Goal: Task Accomplishment & Management: Use online tool/utility

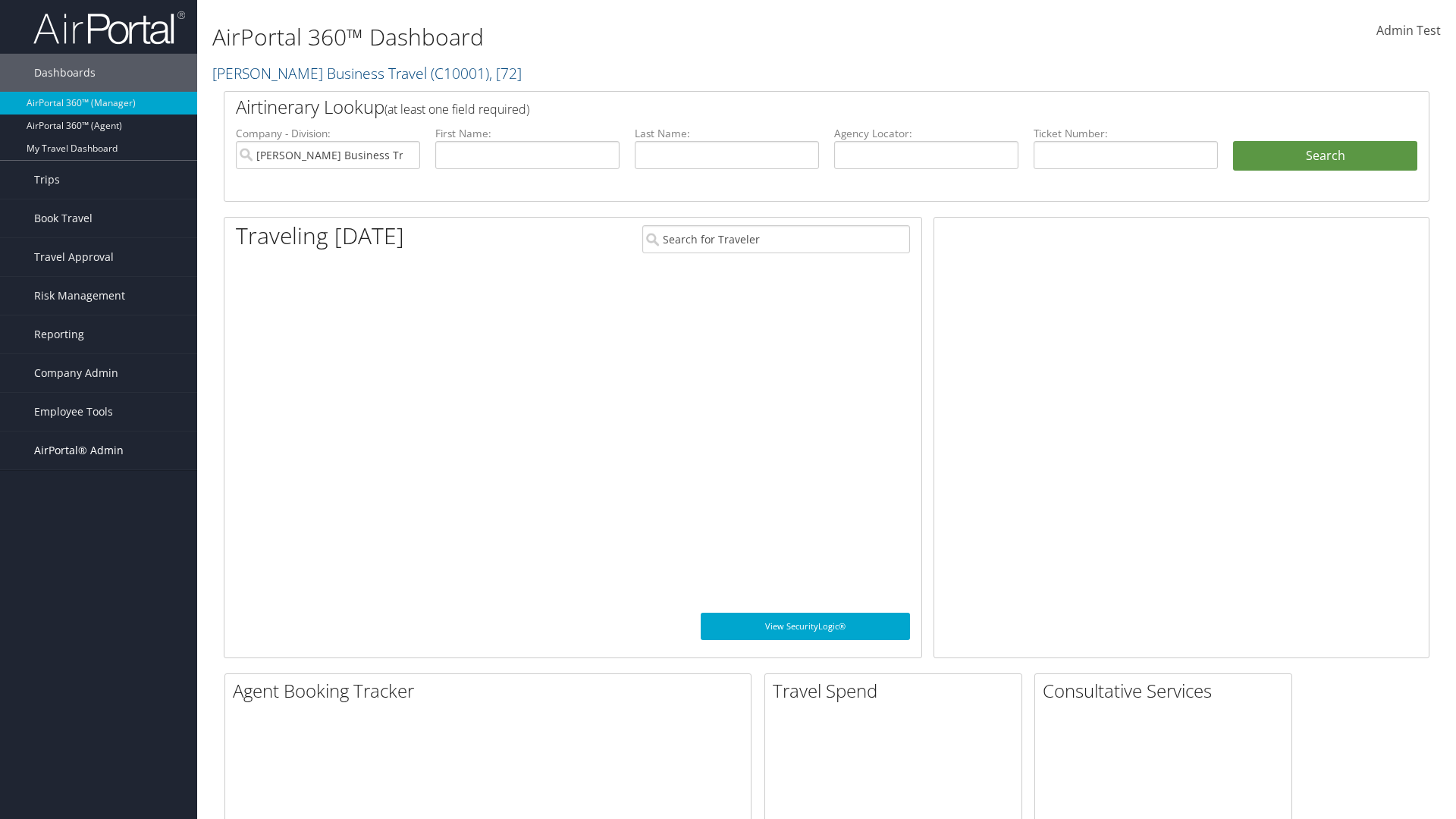
click at [99, 450] on span "AirPortal® Admin" at bounding box center [79, 450] width 90 height 38
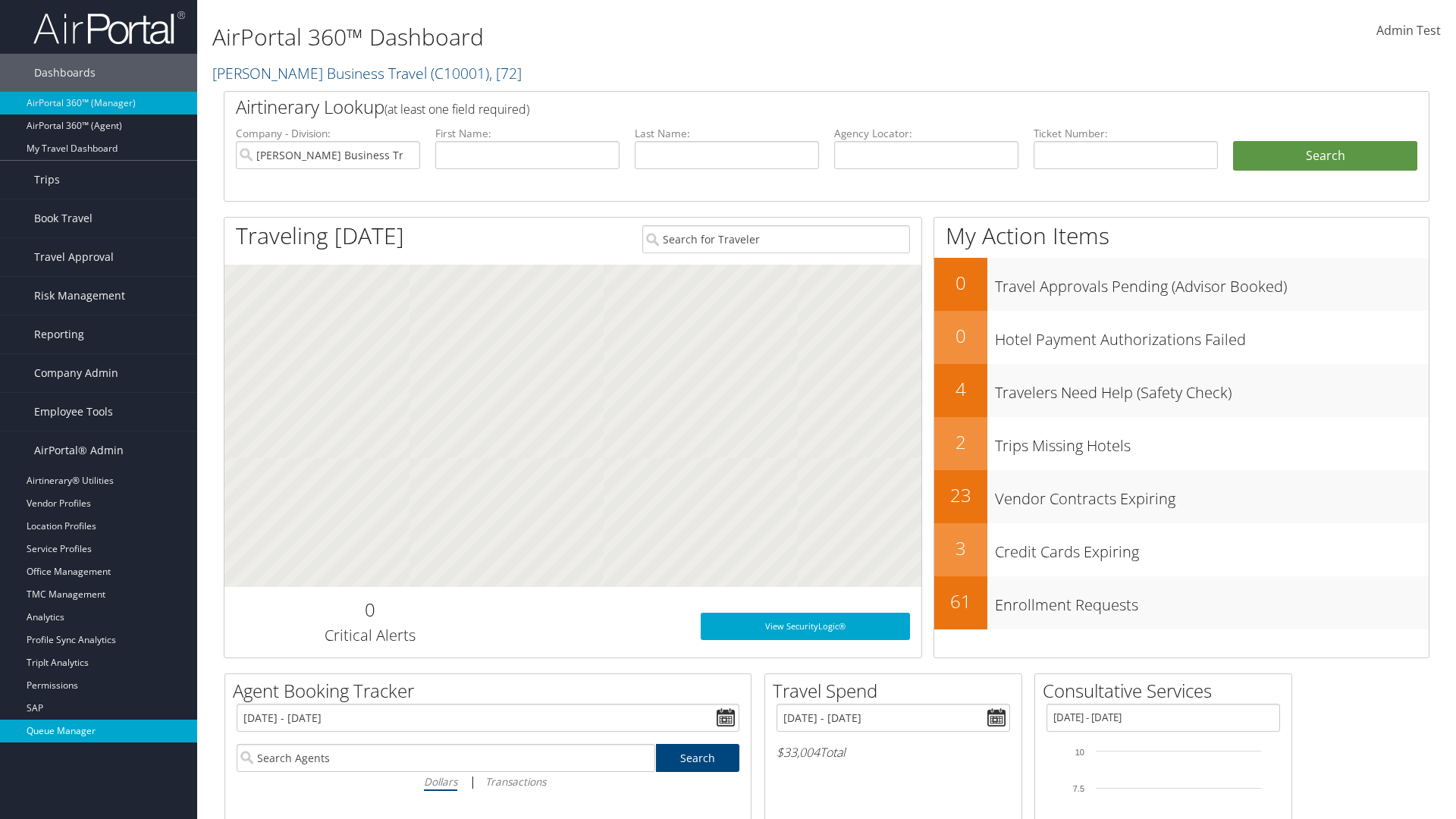
click at [99, 731] on link "Queue Manager" at bounding box center [98, 731] width 197 height 22
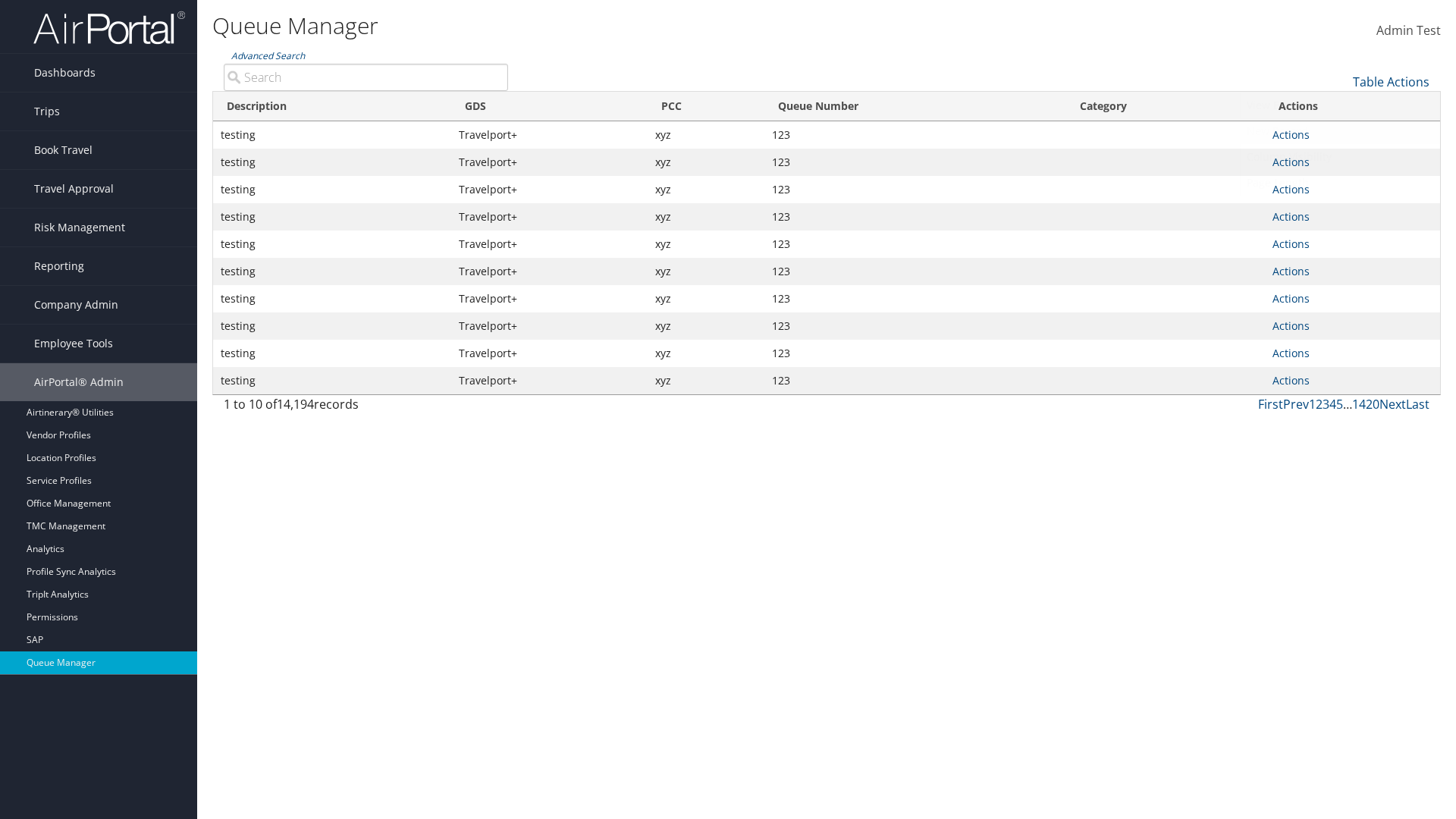
click at [1341, 131] on link "New Record" at bounding box center [1341, 131] width 200 height 26
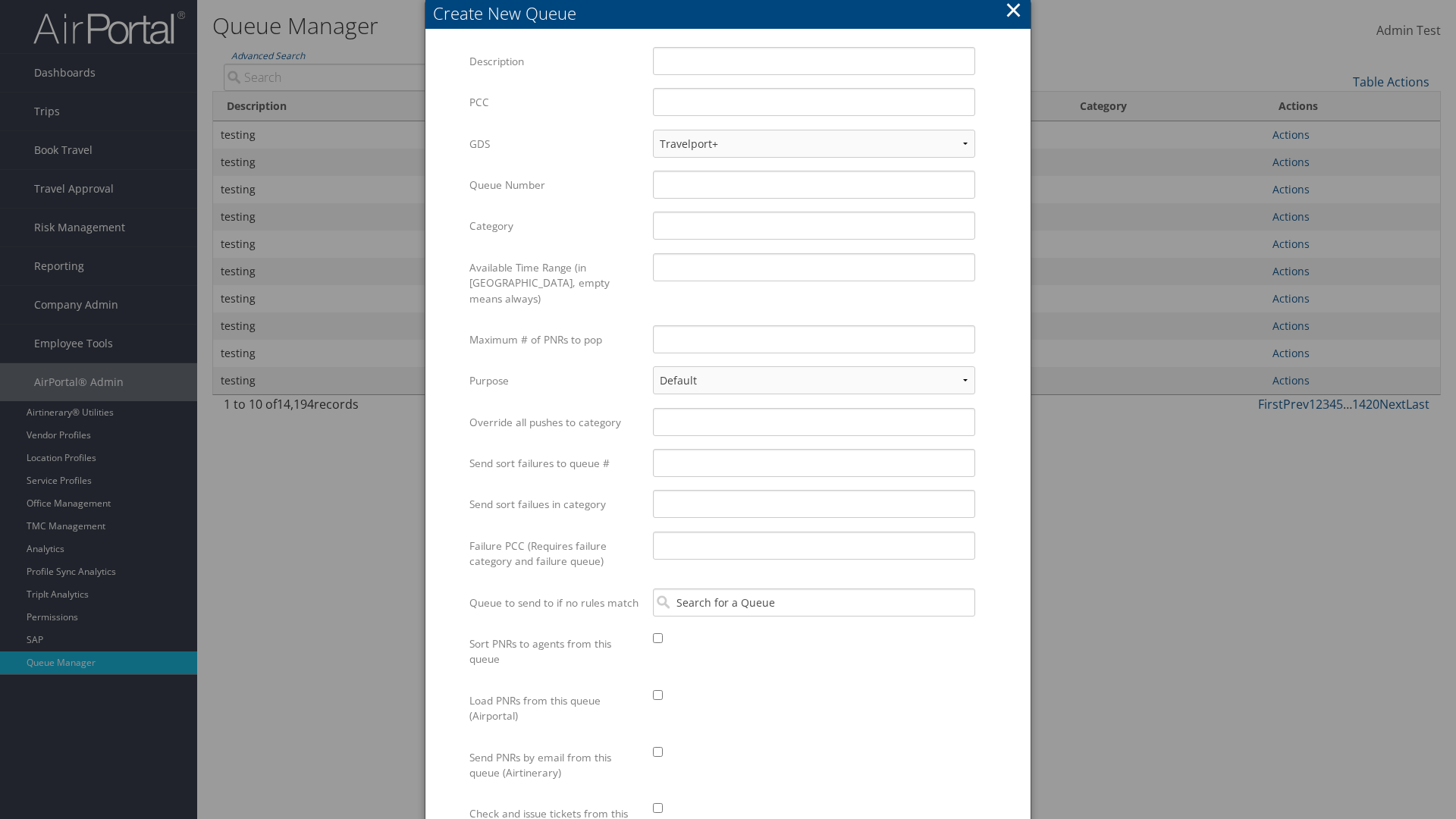
click at [555, 60] on label "Description" at bounding box center [555, 61] width 172 height 28
click at [653, 60] on input "Description" at bounding box center [814, 61] width 322 height 28
type input "testing"
click at [555, 102] on label "PCC" at bounding box center [555, 102] width 172 height 28
click at [653, 102] on input "PCC" at bounding box center [814, 102] width 322 height 28
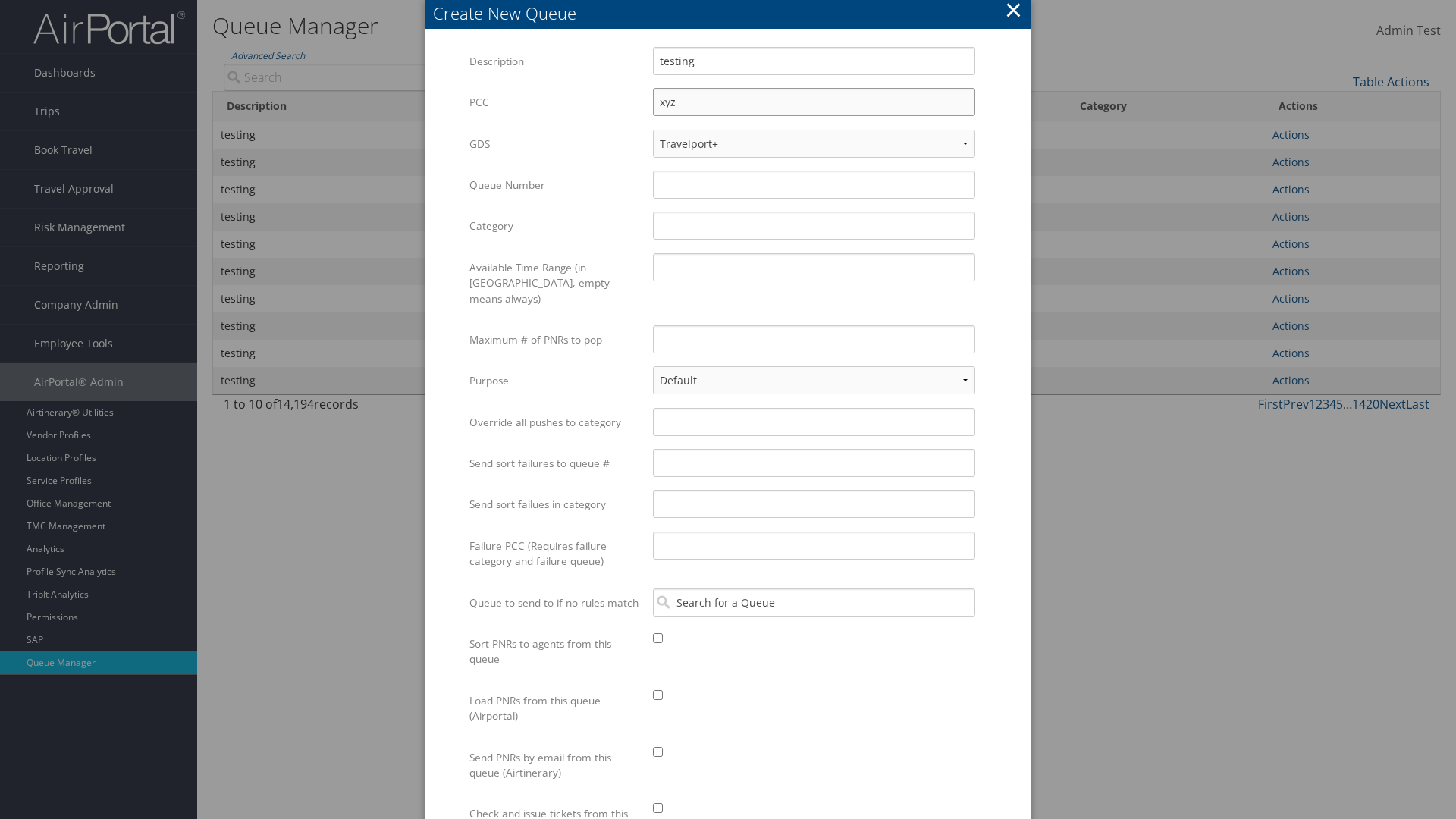
type input "xyz"
click at [555, 185] on label "Queue Number" at bounding box center [555, 184] width 172 height 28
click at [653, 185] on input "Queue Number" at bounding box center [814, 184] width 322 height 28
type input "123"
